Goal: Obtain resource: Obtain resource

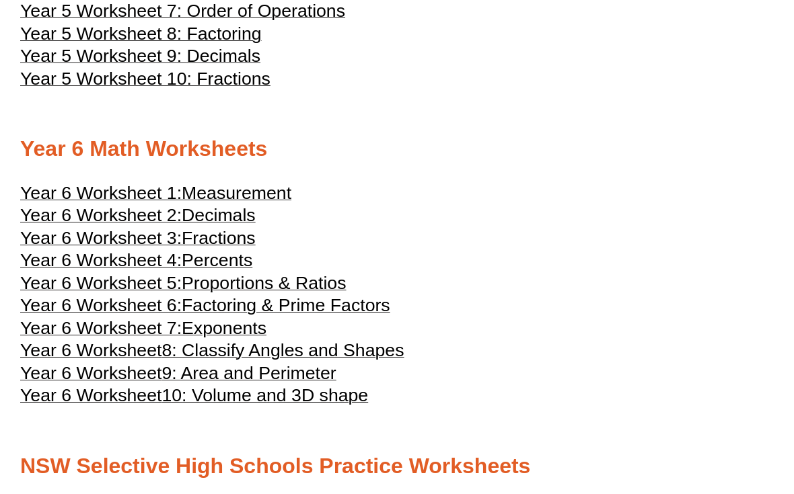
scroll to position [2144, 0]
click at [291, 203] on span "Measurement" at bounding box center [237, 193] width 110 height 20
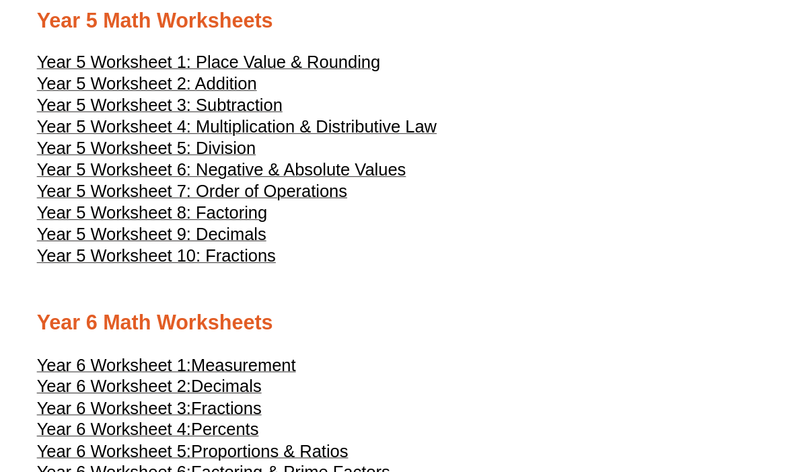
scroll to position [1953, 0]
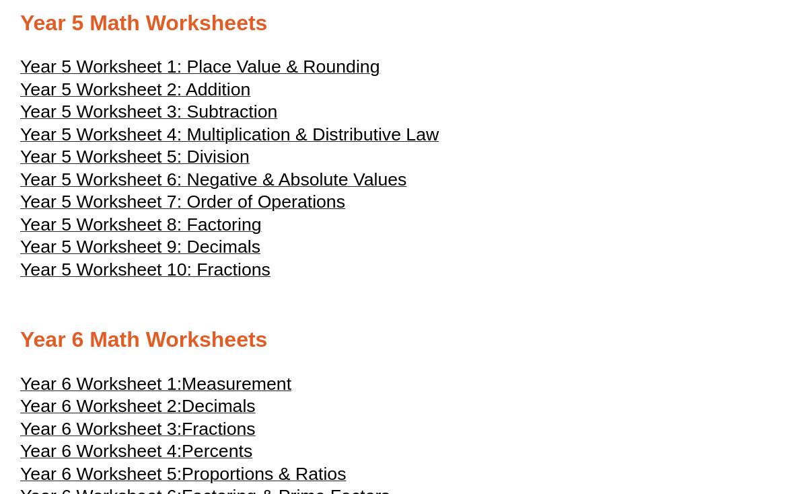
click at [248, 256] on span "Year 5 Worksheet 9: Decimals" at bounding box center [140, 247] width 240 height 20
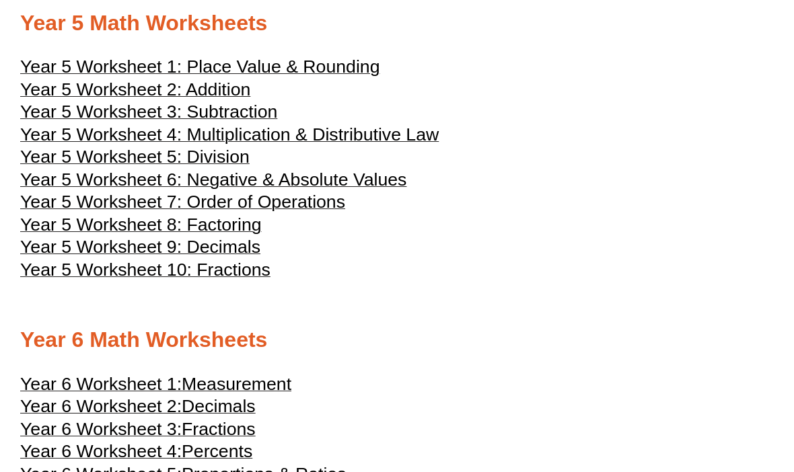
click at [320, 72] on span "Year 5 Worksheet 1: Place Value & Rounding" at bounding box center [199, 67] width 359 height 20
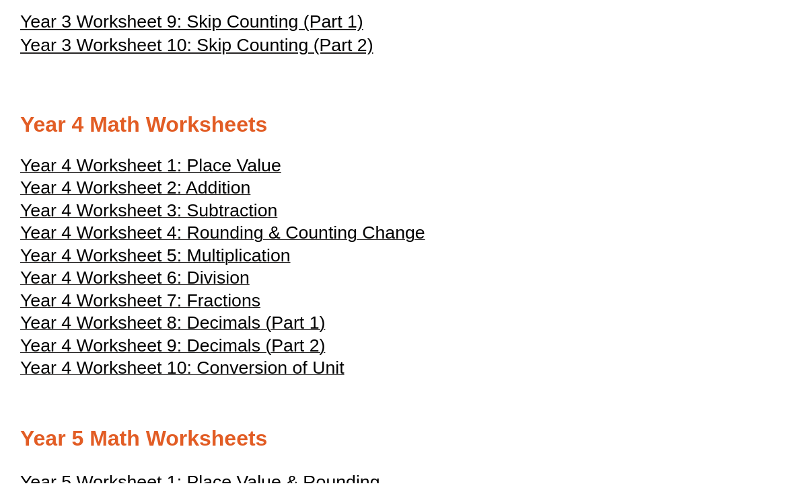
scroll to position [1549, 0]
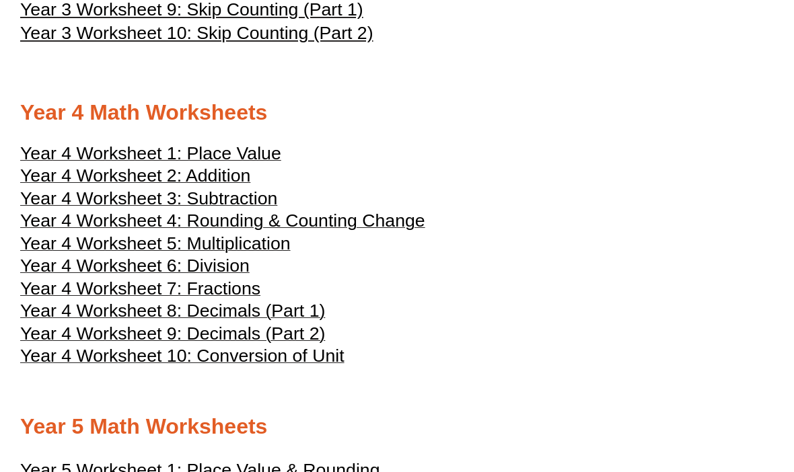
click at [237, 309] on span "Year 4 Worksheet 8: Decimals (Part 1)" at bounding box center [172, 311] width 305 height 20
click at [274, 209] on span "Year 4 Worksheet 3: Subtraction" at bounding box center [148, 198] width 257 height 20
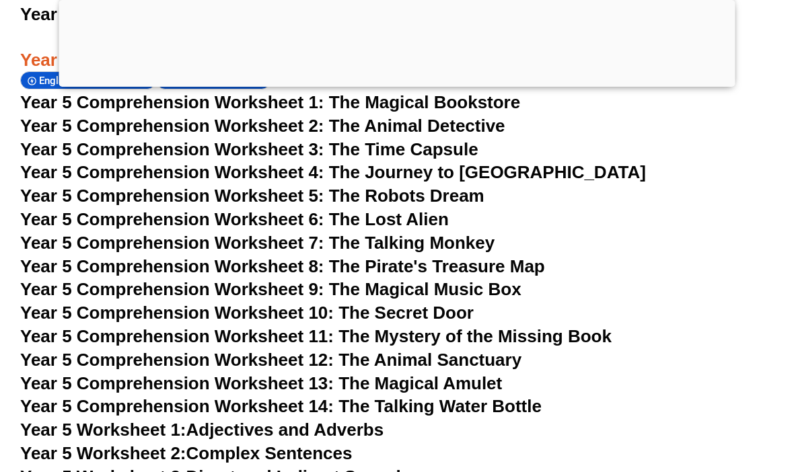
scroll to position [6530, 0]
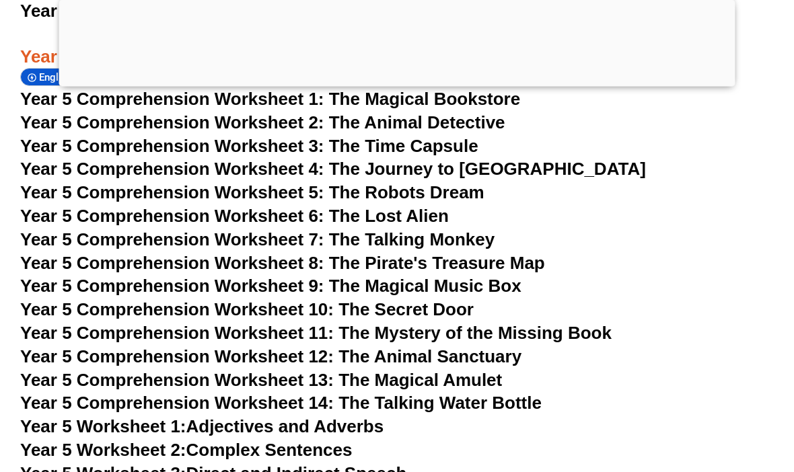
click at [370, 417] on link "Year 5 Worksheet 1: Adjectives and Adverbs" at bounding box center [201, 427] width 363 height 20
